Goal: Transaction & Acquisition: Subscribe to service/newsletter

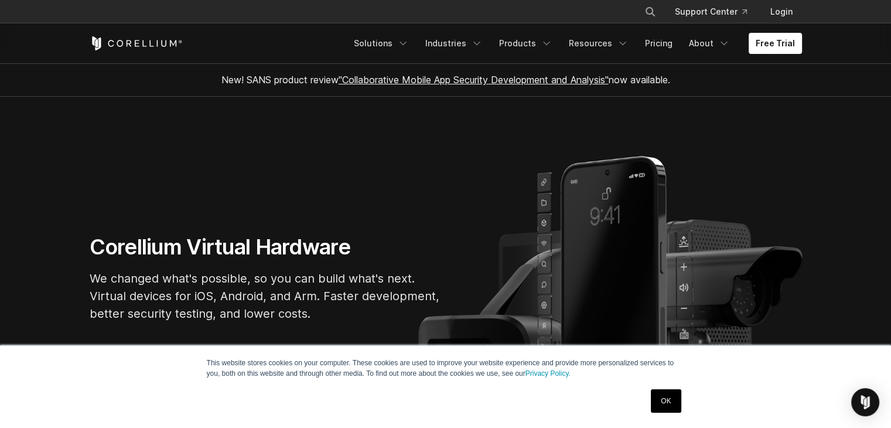
click at [662, 404] on link "OK" at bounding box center [666, 400] width 30 height 23
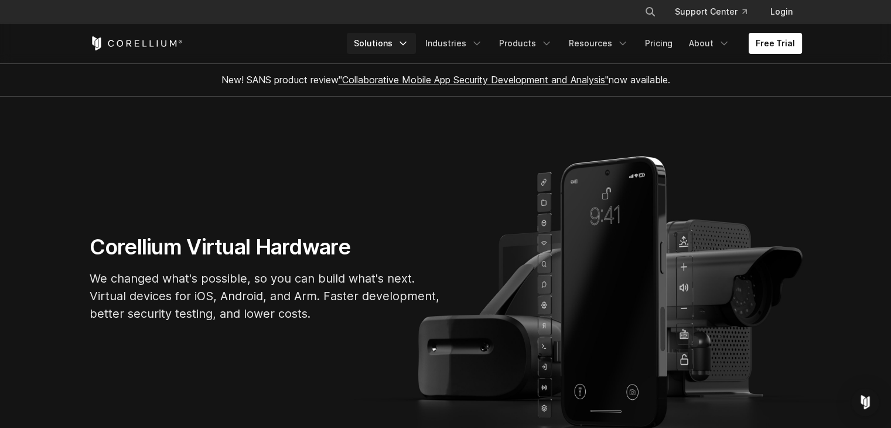
click at [387, 46] on link "Solutions" at bounding box center [381, 43] width 69 height 21
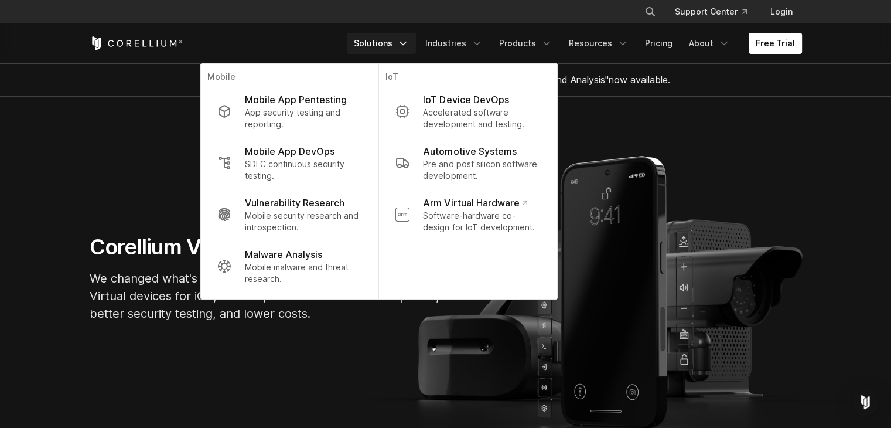
click at [387, 47] on link "Solutions" at bounding box center [381, 43] width 69 height 21
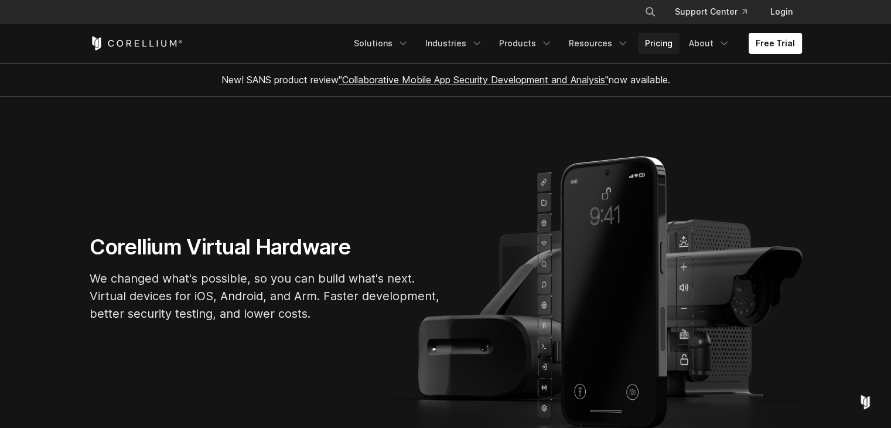
click at [656, 45] on link "Pricing" at bounding box center [659, 43] width 42 height 21
click at [777, 45] on link "Free Trial" at bounding box center [775, 43] width 53 height 21
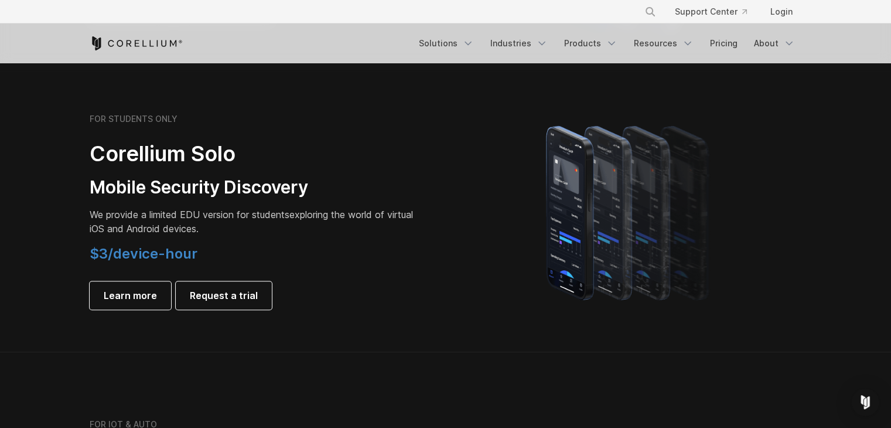
scroll to position [703, 0]
